Goal: Information Seeking & Learning: Find contact information

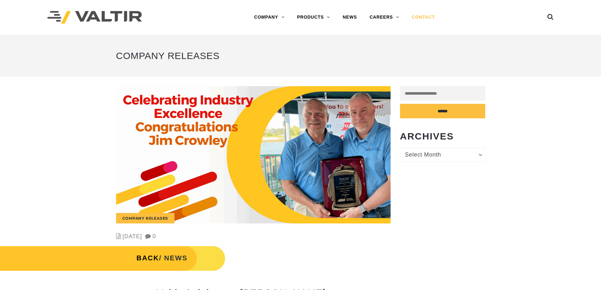
click at [435, 14] on link "CONTACT" at bounding box center [423, 17] width 36 height 13
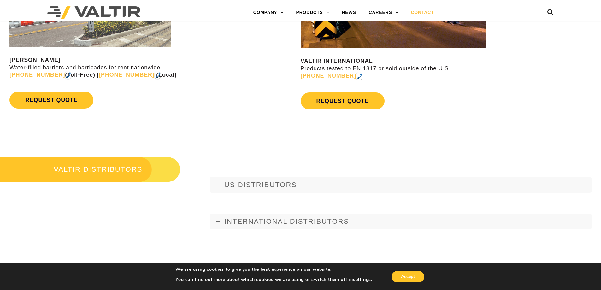
scroll to position [789, 0]
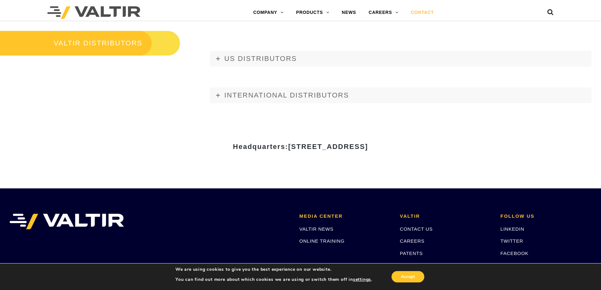
drag, startPoint x: 228, startPoint y: 147, endPoint x: 434, endPoint y: 150, distance: 206.0
click at [434, 150] on h3 "Headquarters: 15601 Dallas Parkway, Suite 525 | Addison, TX 75001" at bounding box center [300, 147] width 369 height 8
copy span "15601 Dallas Parkway, Suite 525 | Addison, TX 75001"
click at [402, 160] on div "Headquarters: 15601 Dallas Parkway, Suite 525 | Addison, TX 75001" at bounding box center [300, 149] width 379 height 22
click at [441, 146] on h3 "Headquarters: 15601 Dallas Parkway, Suite 525 | Addison, TX 75001" at bounding box center [300, 147] width 369 height 8
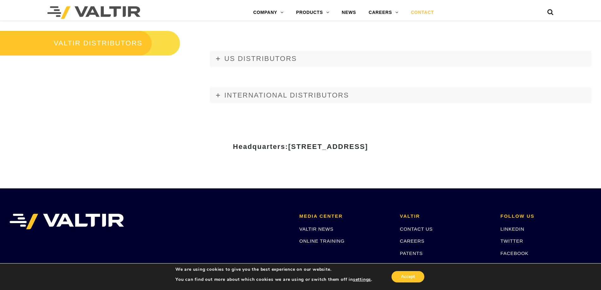
drag, startPoint x: 394, startPoint y: 146, endPoint x: 227, endPoint y: 147, distance: 167.2
click at [227, 147] on h3 "Headquarters: 15601 Dallas Parkway, Suite 525 | Addison, TX 75001" at bounding box center [300, 147] width 369 height 8
click at [331, 114] on div "Headquarters: 15601 Dallas Parkway, Suite 525 | Addison, TX 75001" at bounding box center [300, 149] width 379 height 79
click at [417, 226] on link "CONTACT US" at bounding box center [416, 228] width 33 height 5
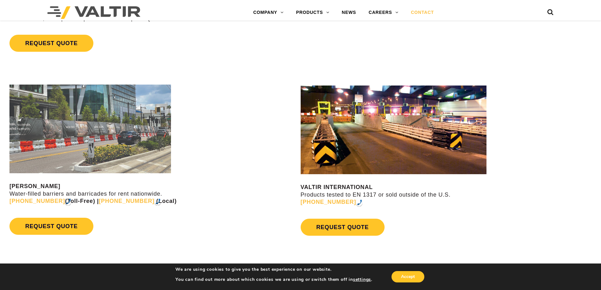
scroll to position [410, 0]
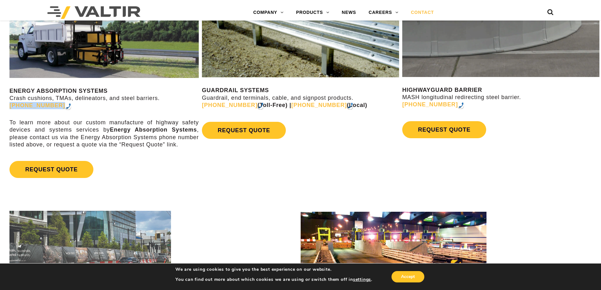
drag, startPoint x: 79, startPoint y: 105, endPoint x: 6, endPoint y: 107, distance: 72.6
click at [6, 107] on div "ENERGY ABSORPTION SYSTEMS Crash cushions, TMAs, delineators, and steel barriers…" at bounding box center [100, 82] width 200 height 218
copy link "[PHONE_NUMBER]"
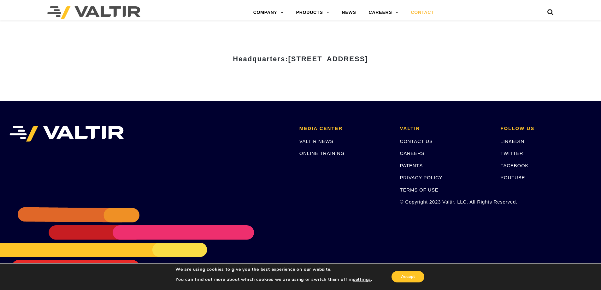
scroll to position [750, 0]
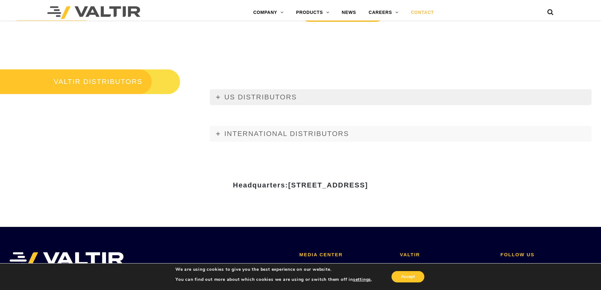
click at [265, 103] on link "US DISTRIBUTORS" at bounding box center [401, 97] width 382 height 16
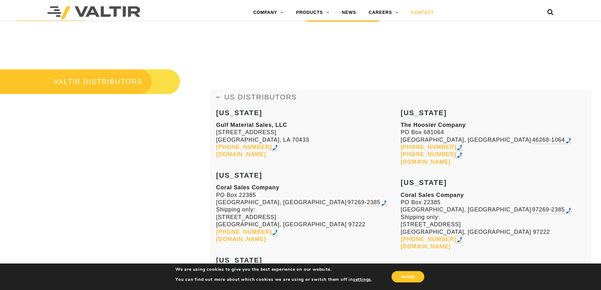
scroll to position [939, 0]
